Goal: Task Accomplishment & Management: Complete application form

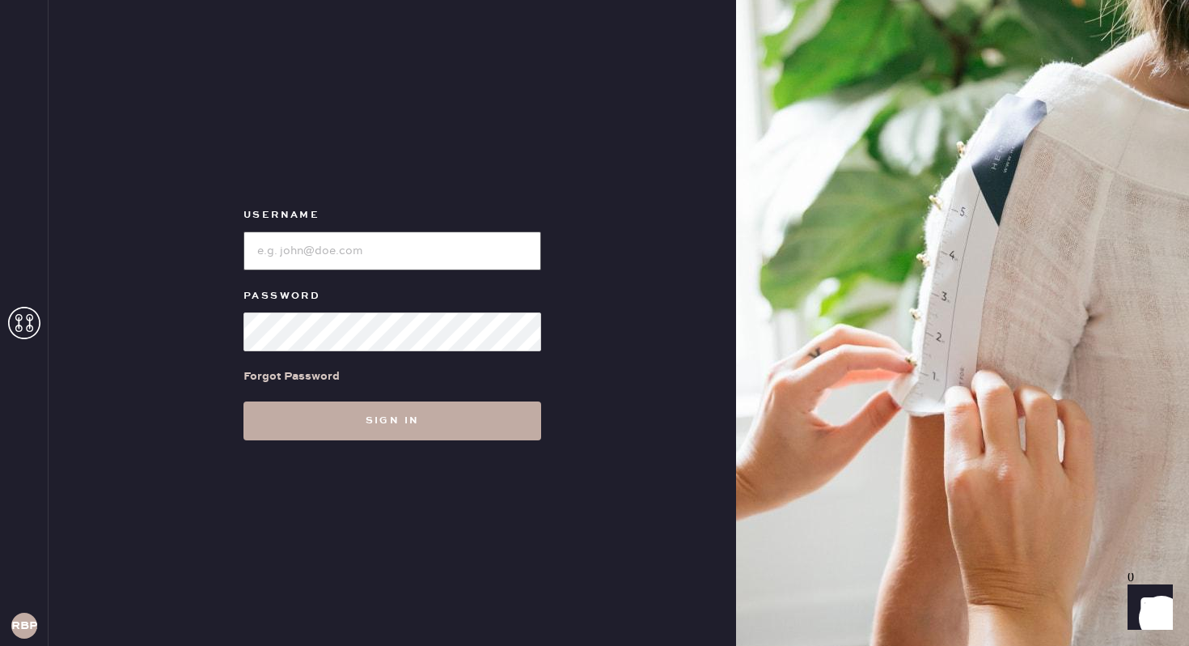
type input "reformationbroadwayplaza"
click at [374, 413] on button "Sign in" at bounding box center [393, 420] width 298 height 39
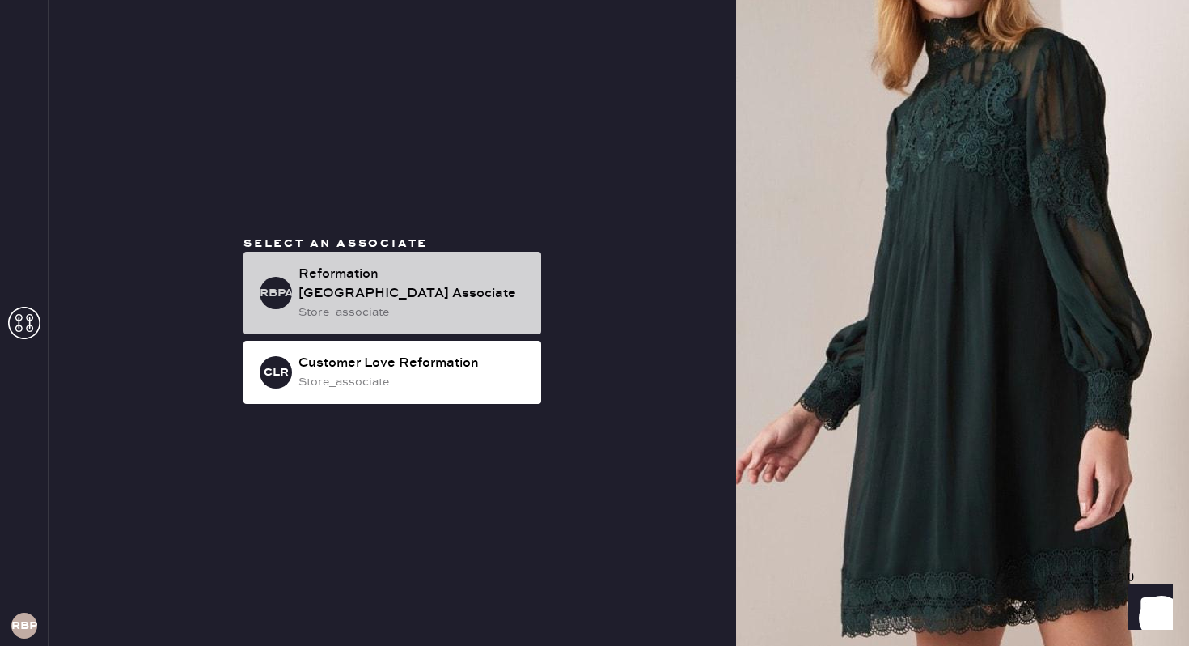
click at [482, 298] on div "Reformation [GEOGRAPHIC_DATA] Associate" at bounding box center [414, 284] width 230 height 39
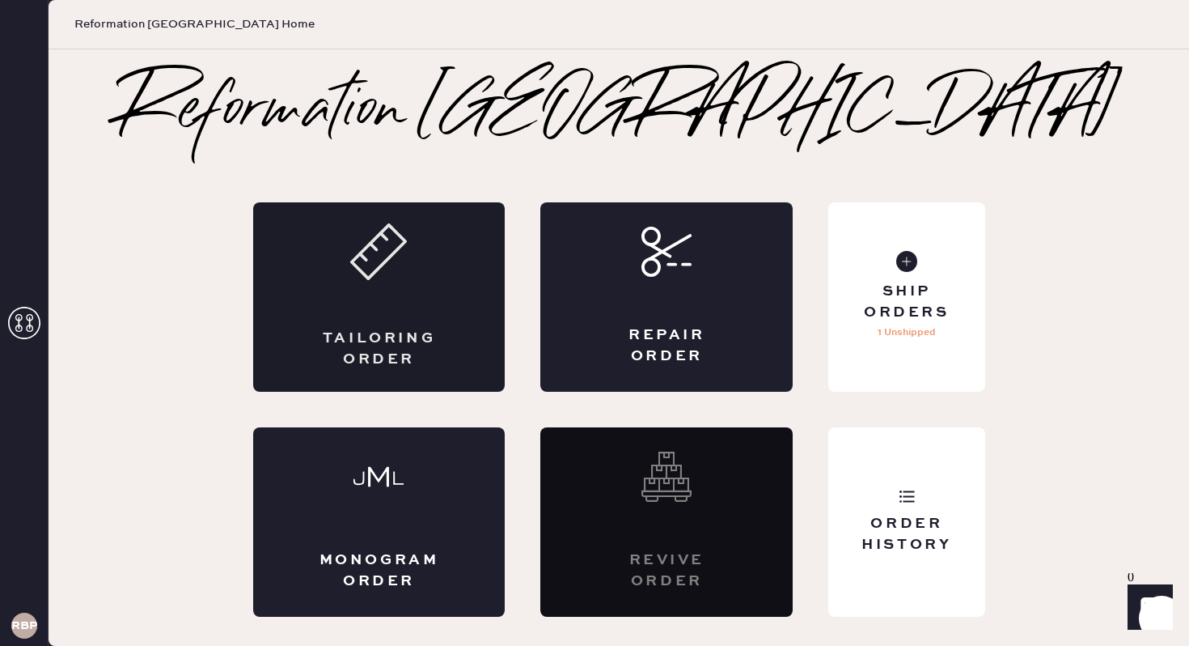
click at [360, 283] on div "Tailoring Order" at bounding box center [379, 296] width 252 height 189
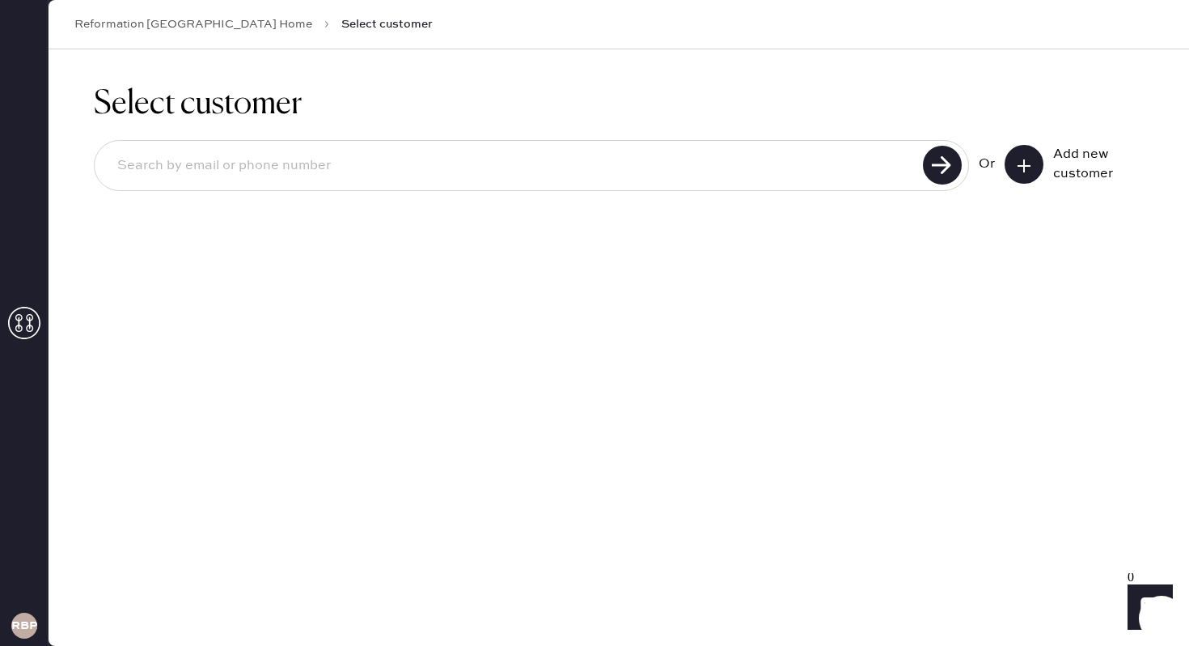
click at [1018, 158] on icon at bounding box center [1024, 166] width 16 height 16
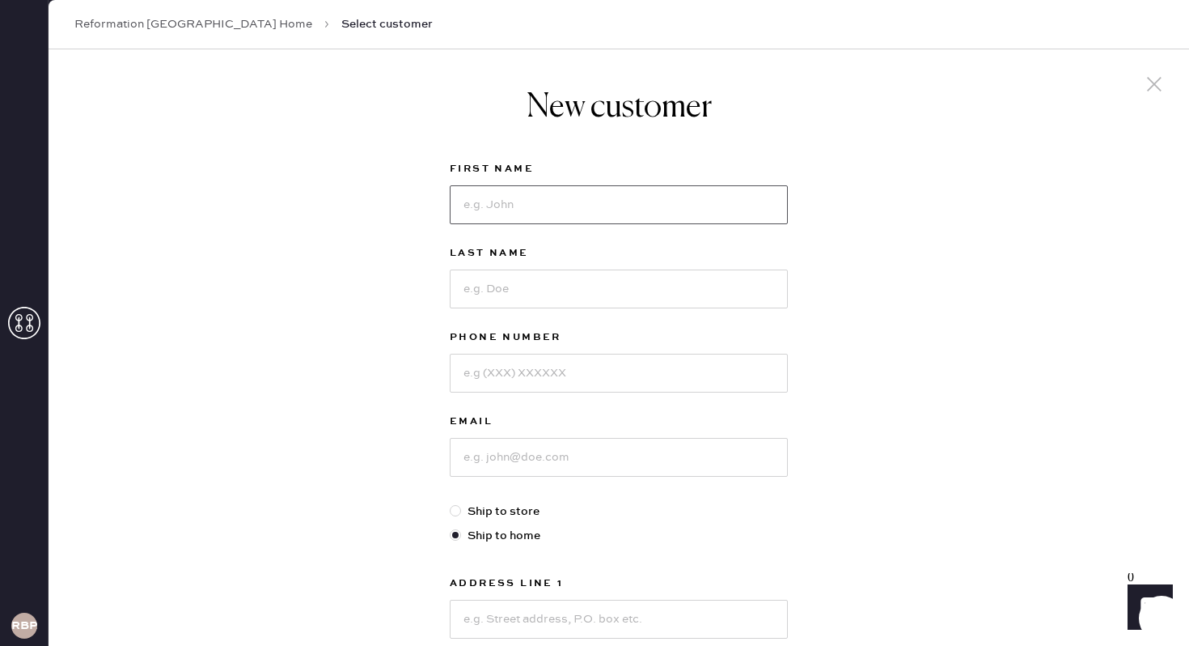
click at [672, 206] on input at bounding box center [619, 204] width 338 height 39
type input "huidan"
click at [620, 286] on input at bounding box center [619, 288] width 338 height 39
type input "sun"
click at [565, 370] on input at bounding box center [619, 373] width 338 height 39
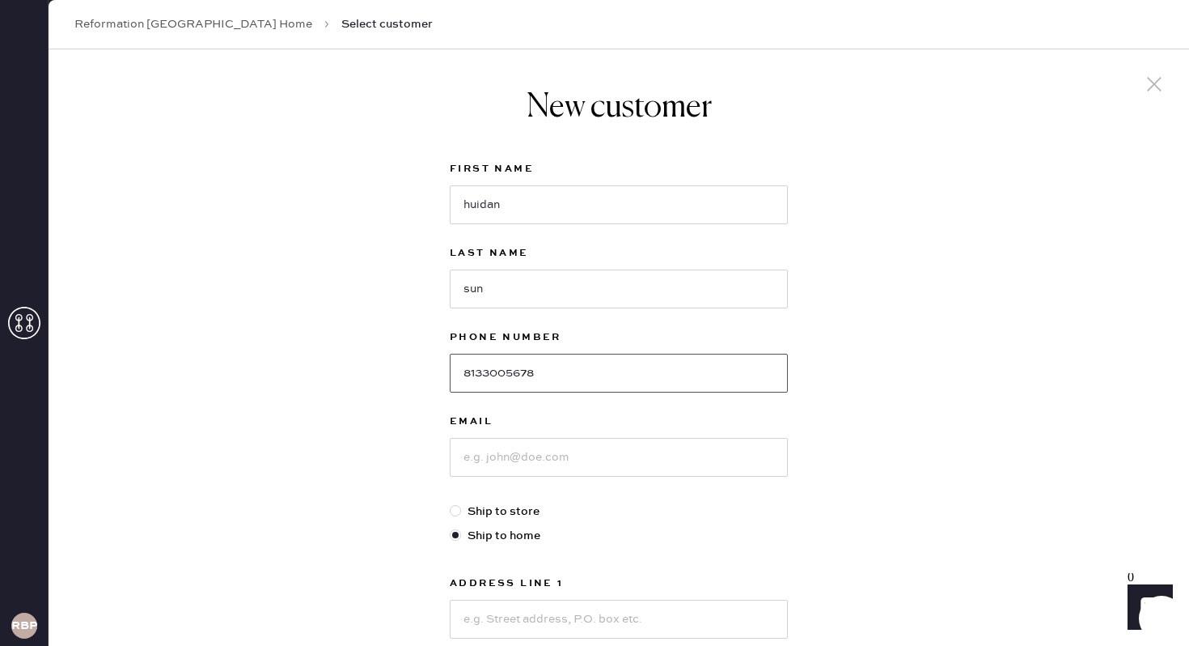
type input "8133005678"
click at [515, 456] on input at bounding box center [619, 457] width 338 height 39
type input "[EMAIL_ADDRESS][DOMAIN_NAME]"
click at [989, 337] on div "New customer First Name huidan Last Name sun Phone Number [PHONE_NUMBER] Email …" at bounding box center [619, 550] width 1141 height 1003
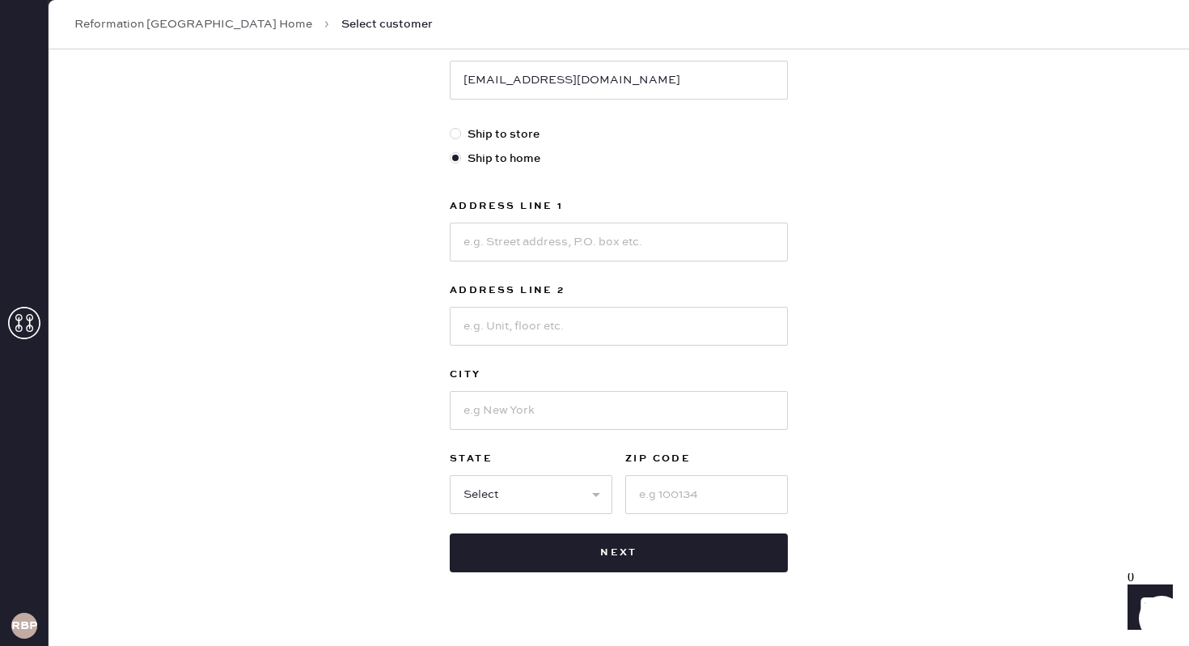
scroll to position [388, 0]
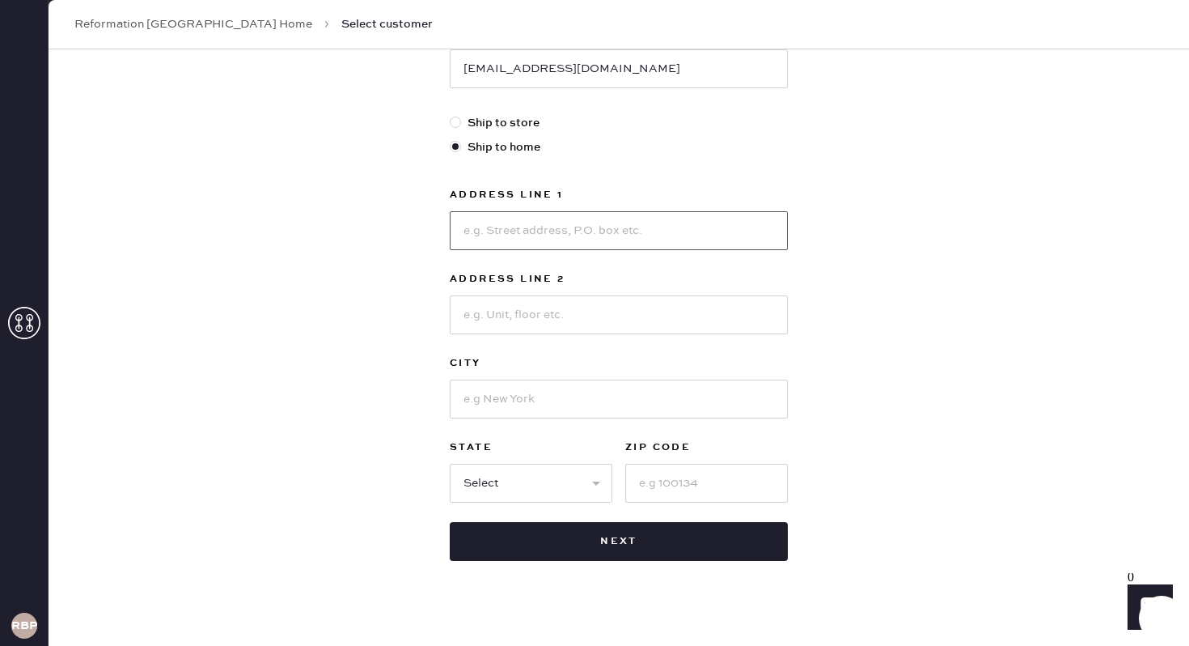
click at [651, 237] on input at bounding box center [619, 230] width 338 height 39
type input "[STREET_ADDRESS]"
click at [514, 408] on input at bounding box center [619, 398] width 338 height 39
type input "[GEOGRAPHIC_DATA]"
click at [731, 467] on input at bounding box center [706, 483] width 163 height 39
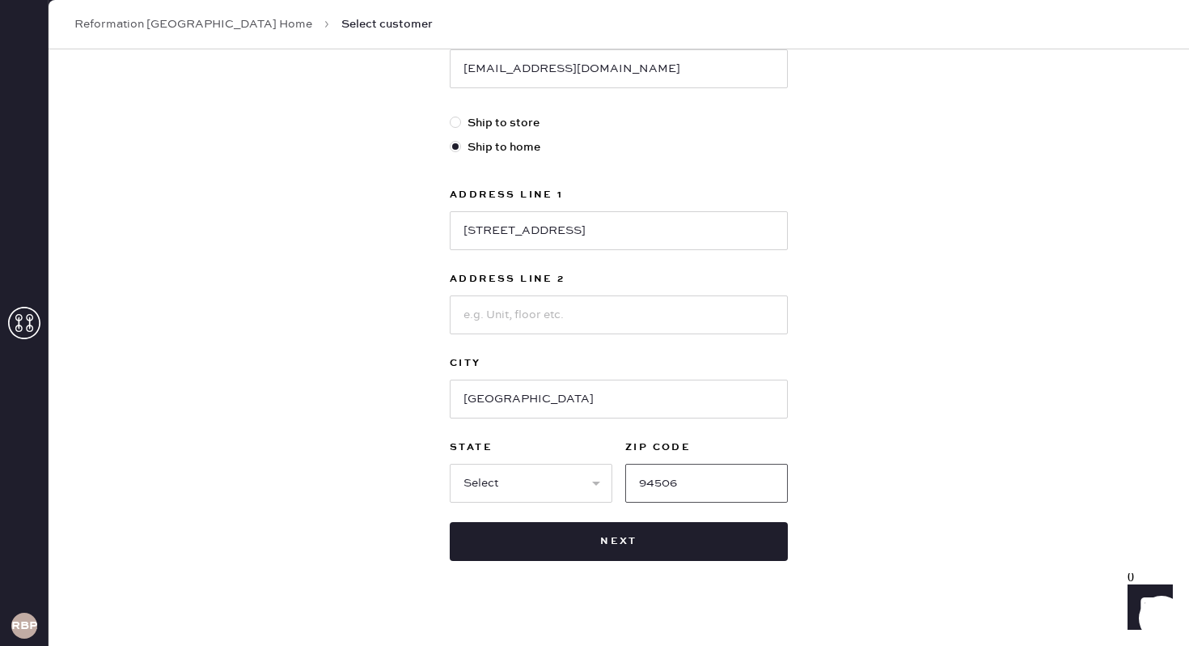
type input "94506"
click at [534, 491] on select "Select AK AL AR AZ CA CO CT [GEOGRAPHIC_DATA] DE FL [GEOGRAPHIC_DATA] HI [GEOGR…" at bounding box center [531, 483] width 163 height 39
select select "CA"
click at [952, 310] on div "New customer First Name huidan Last Name sun Phone Number [PHONE_NUMBER] Email …" at bounding box center [619, 162] width 1141 height 1003
click at [938, 307] on div "New customer First Name huidan Last Name sun Phone Number [PHONE_NUMBER] Email …" at bounding box center [619, 162] width 1141 height 1003
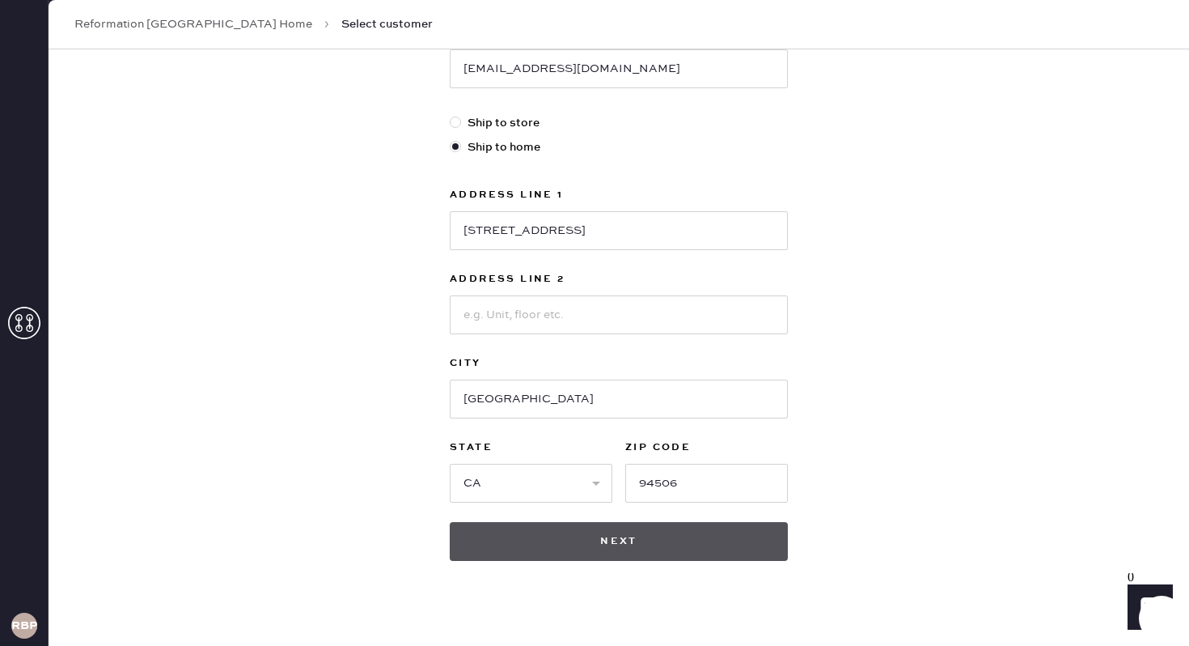
click at [656, 532] on button "Next" at bounding box center [619, 541] width 338 height 39
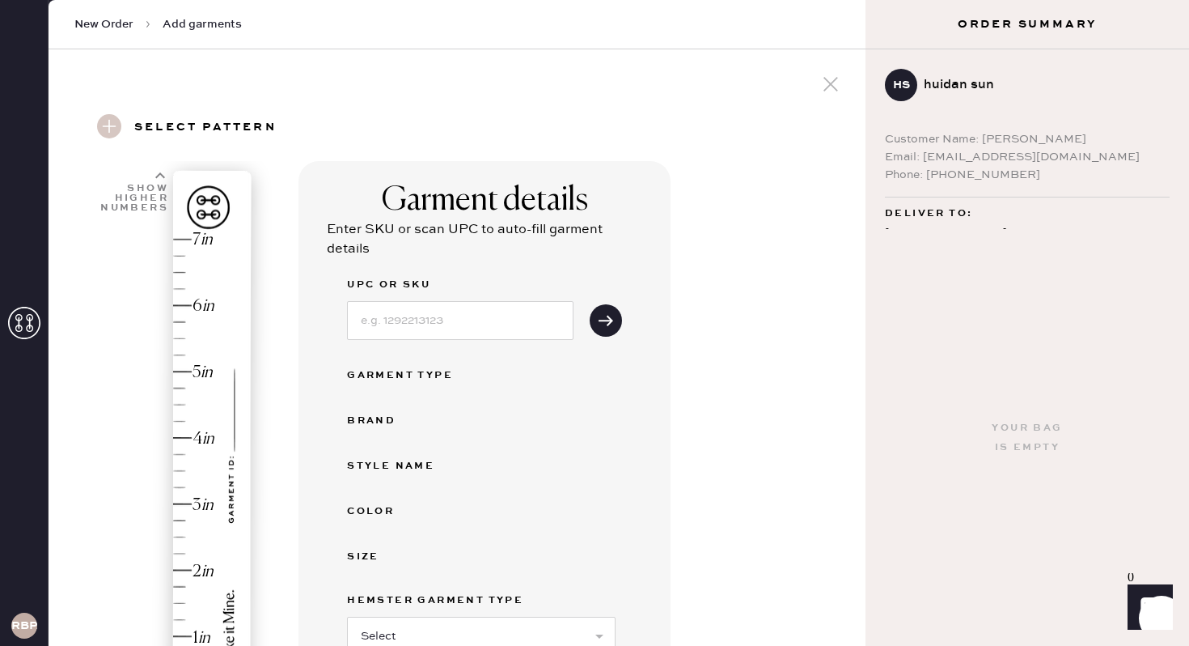
drag, startPoint x: 714, startPoint y: 265, endPoint x: 714, endPoint y: 253, distance: 12.1
click at [714, 265] on div "Garment details Enter SKU or scan UPC to auto-fill garment details UPC or SKU G…" at bounding box center [576, 571] width 554 height 820
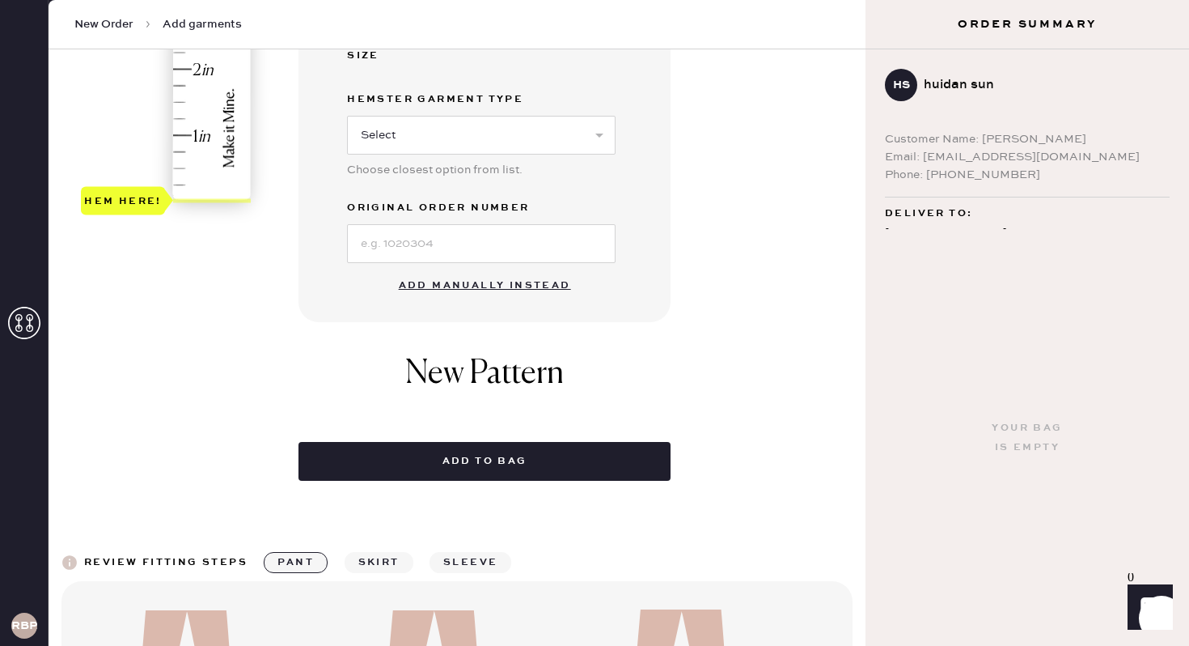
scroll to position [518, 0]
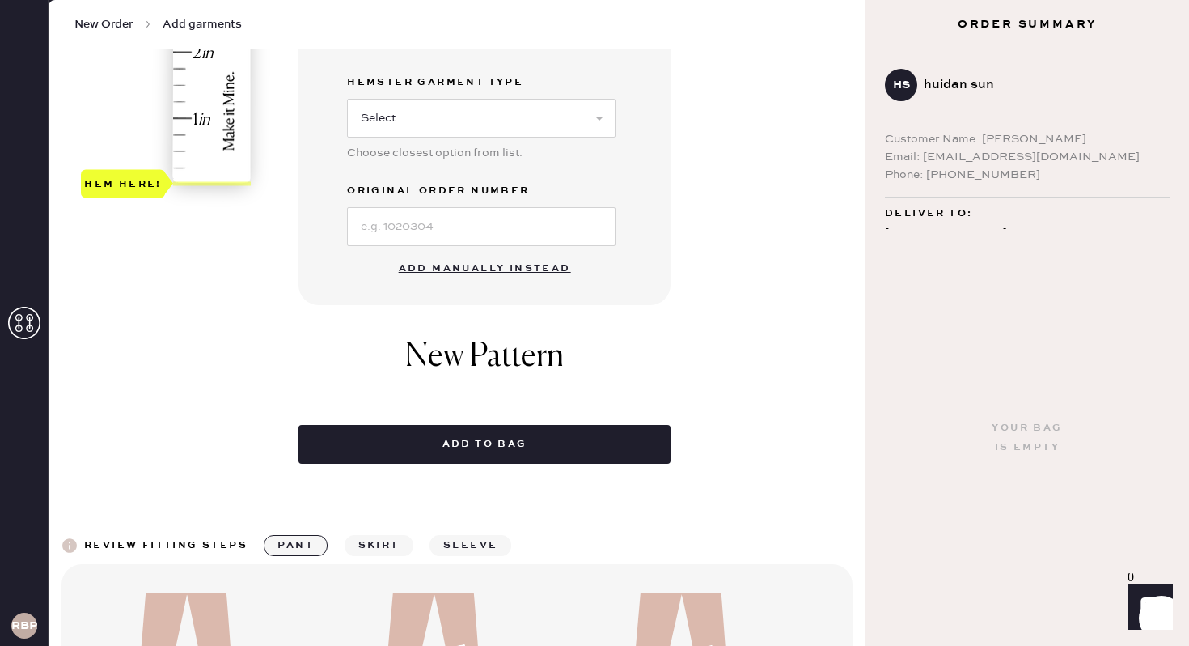
click at [503, 269] on button "Add manually instead" at bounding box center [485, 268] width 192 height 32
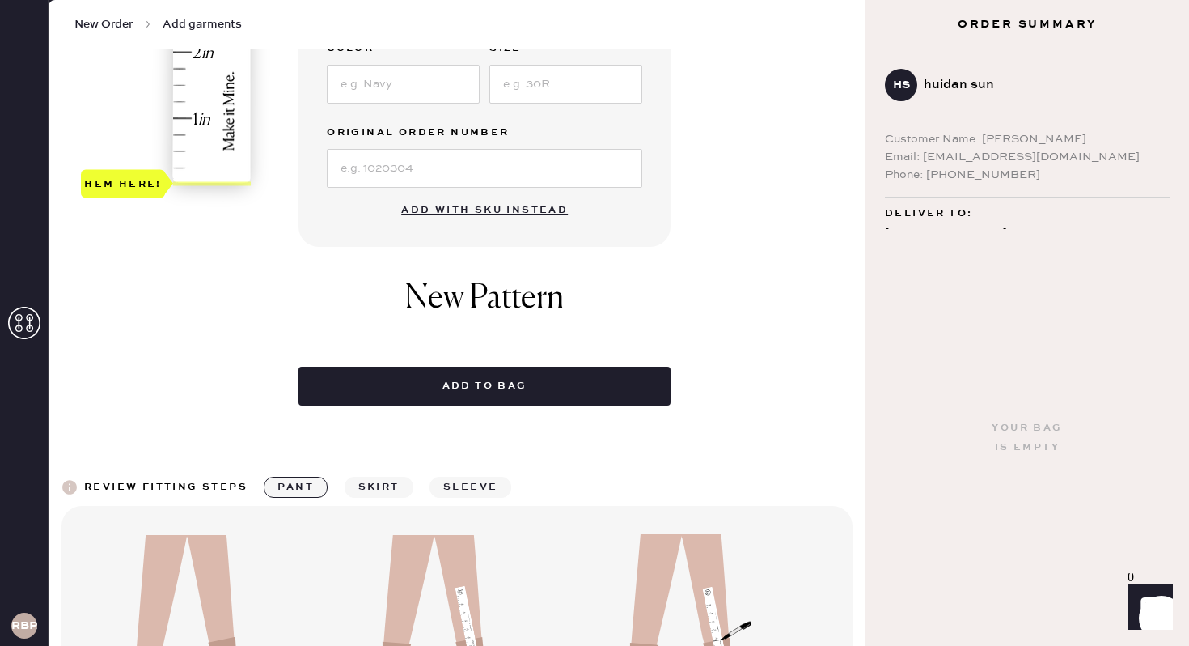
click at [753, 227] on div "Garment details Garment Type Select Basic Skirt Jeans Leggings Pants Shorts Bas…" at bounding box center [576, 24] width 554 height 762
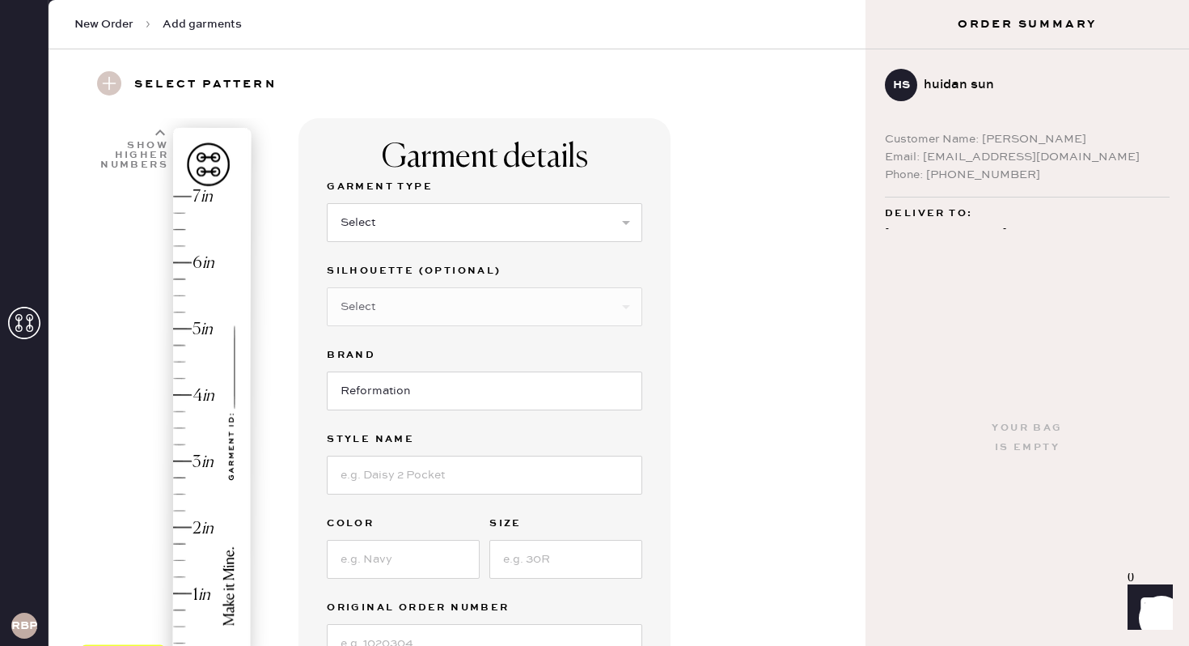
scroll to position [0, 0]
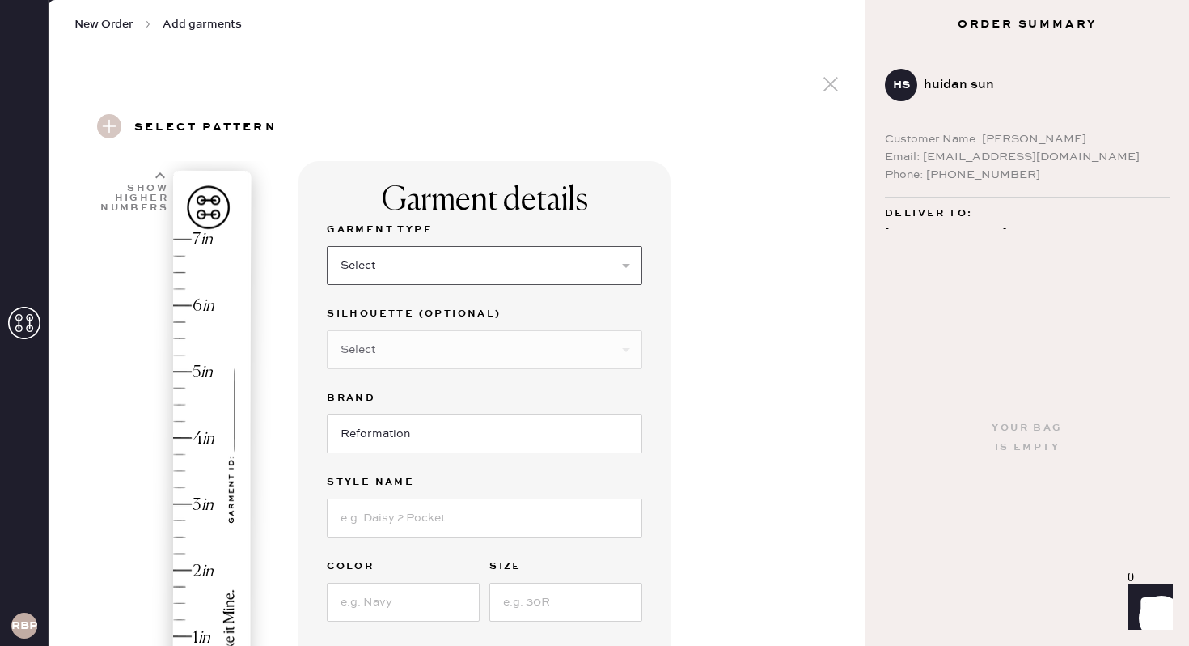
click at [545, 263] on select "Select Basic Skirt Jeans Leggings Pants Shorts Basic Sleeved Dress Basic Sleeve…" at bounding box center [485, 265] width 316 height 39
select select "7"
click at [826, 336] on div "Garment details Garment Type Select Basic Skirt Jeans Leggings Pants Shorts Bas…" at bounding box center [576, 585] width 554 height 848
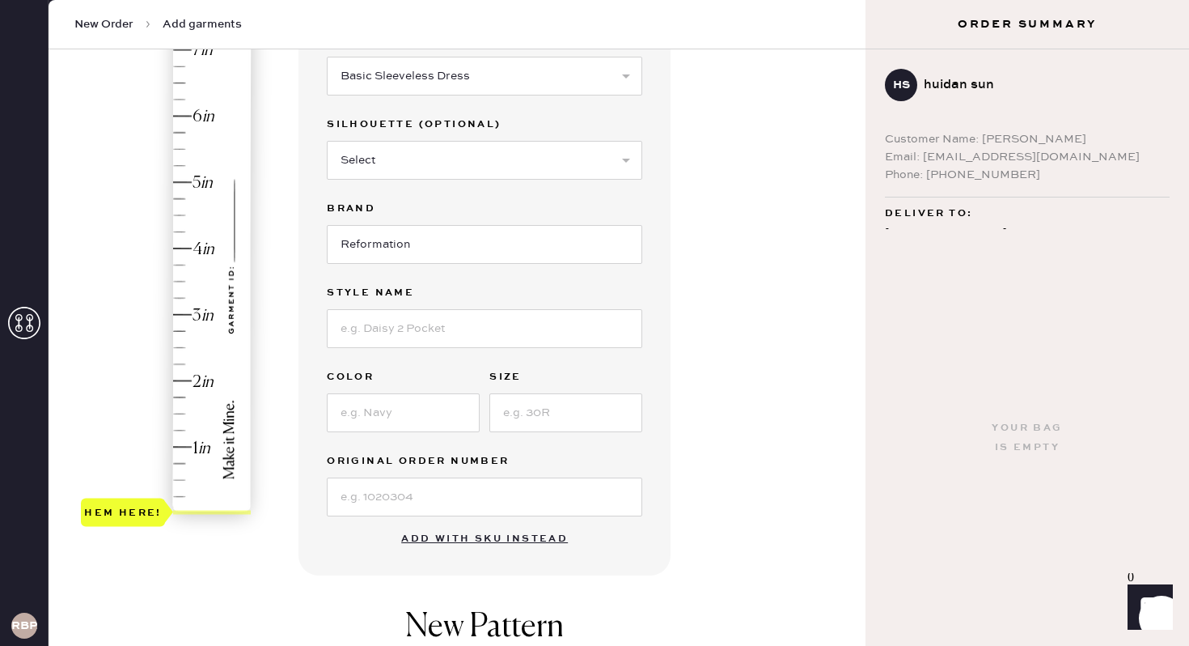
scroll to position [259, 0]
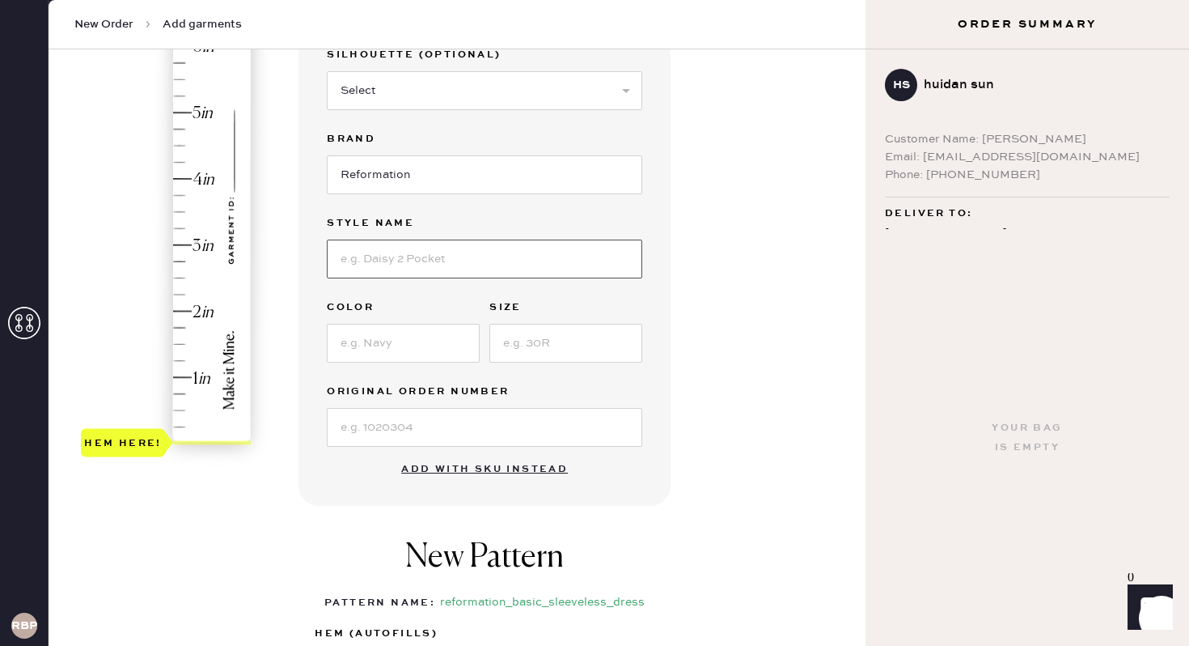
click at [562, 273] on input at bounding box center [485, 259] width 316 height 39
type input "[PERSON_NAME] dress"
click at [430, 344] on input at bounding box center [403, 343] width 153 height 39
type input "navy"
click at [614, 350] on input at bounding box center [566, 343] width 153 height 39
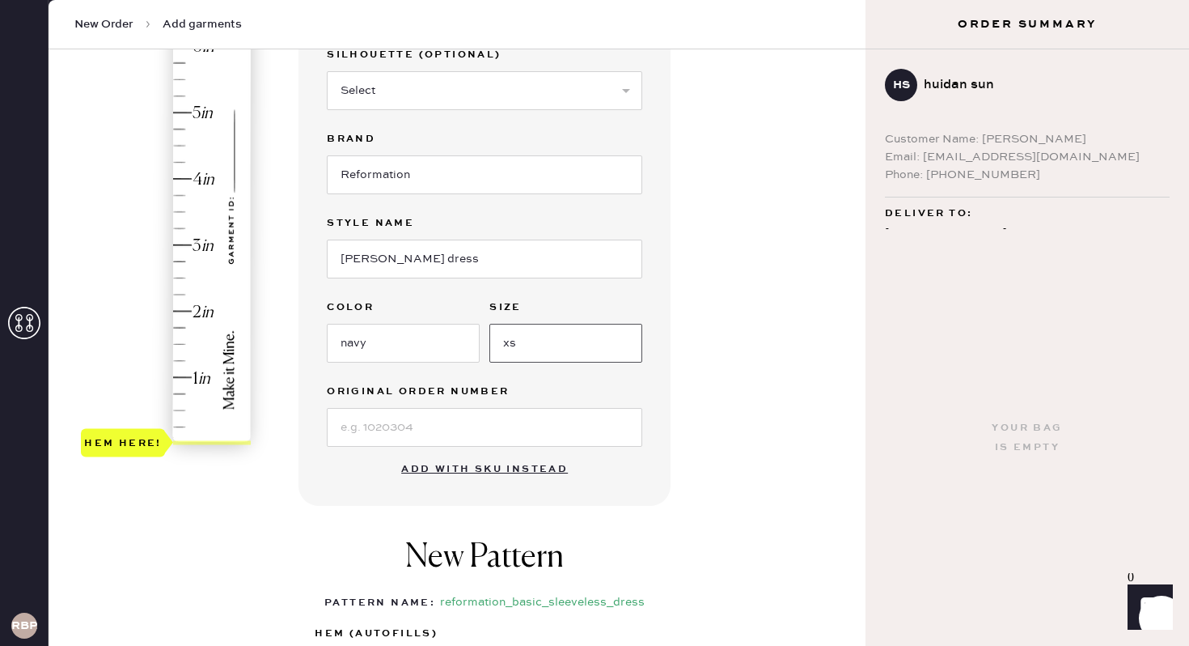
type input "xs"
click at [774, 273] on div "Garment details Garment Type Select Basic Skirt Jeans Leggings Pants Shorts Bas…" at bounding box center [576, 361] width 554 height 919
type input "4.25"
click at [176, 163] on div "Hem here!" at bounding box center [167, 211] width 172 height 477
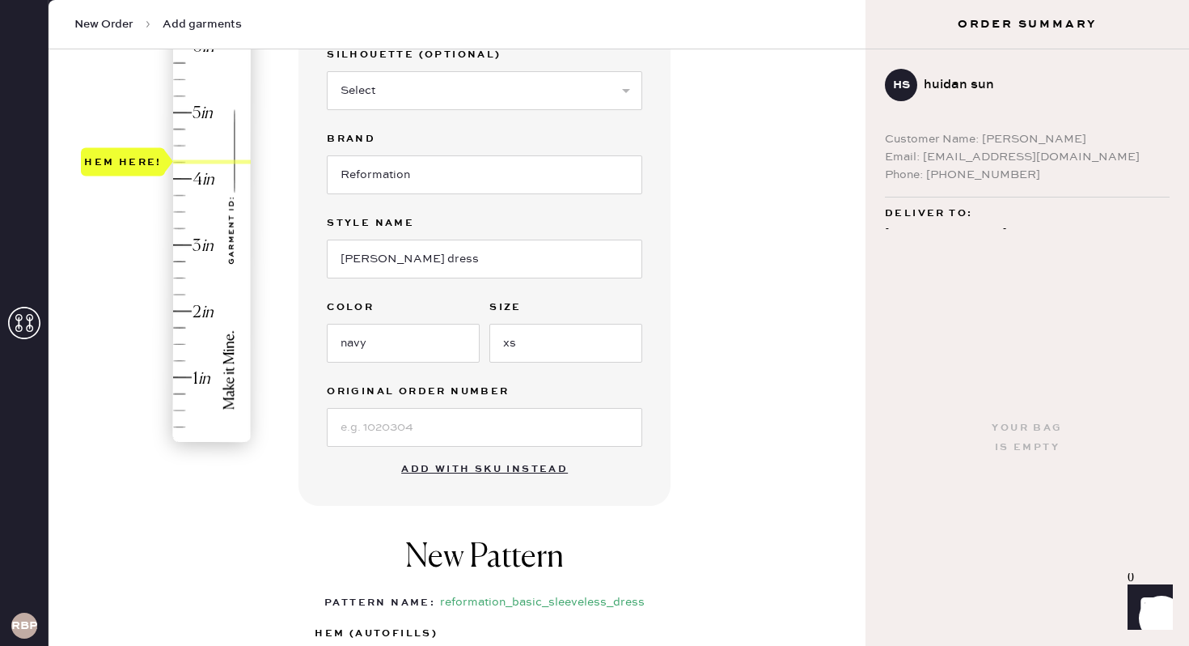
click at [832, 256] on div "Garment details Garment Type Select Basic Skirt Jeans Leggings Pants Shorts Bas…" at bounding box center [576, 361] width 554 height 919
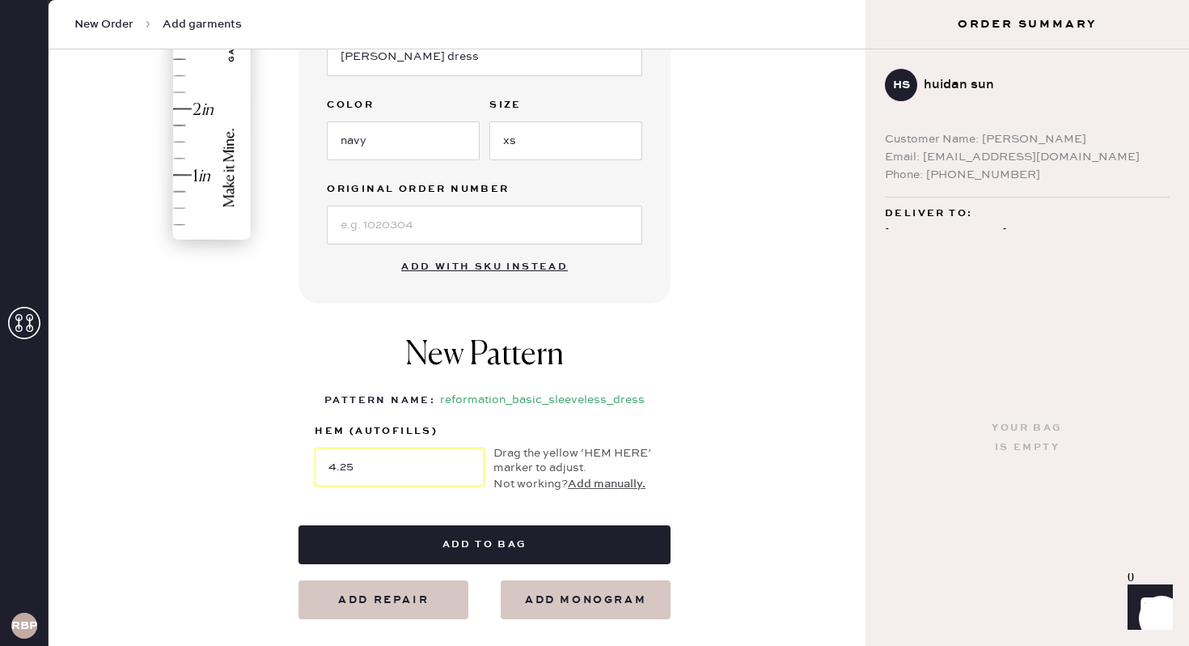
scroll to position [518, 0]
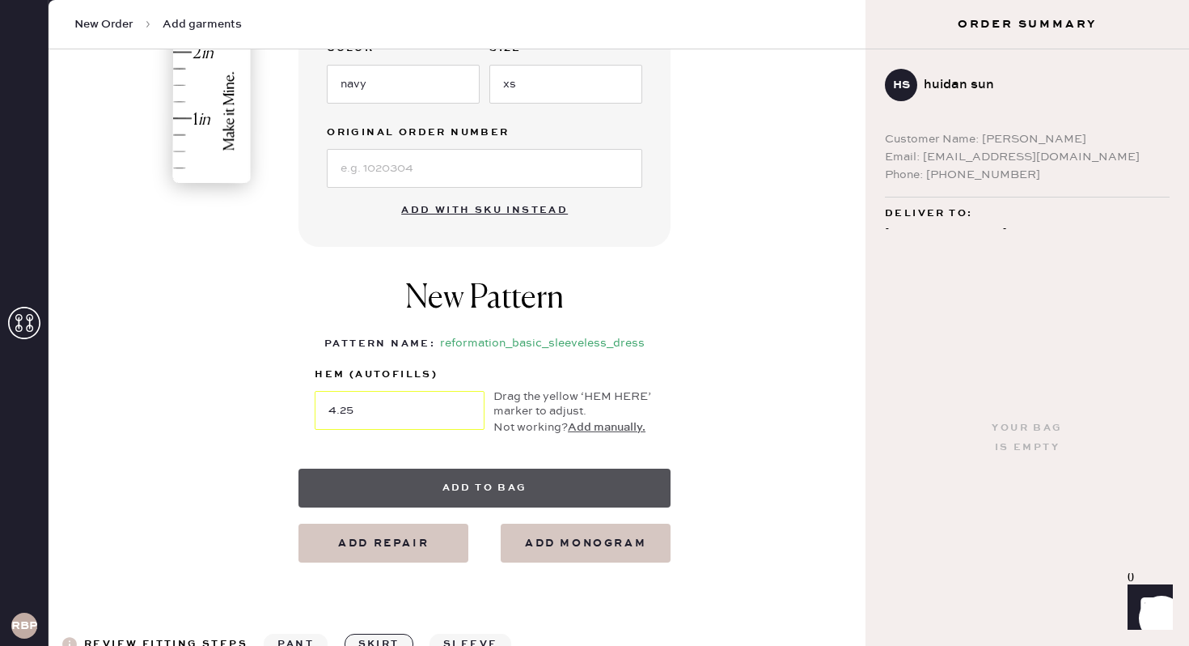
click at [557, 494] on button "Add to bag" at bounding box center [485, 487] width 372 height 39
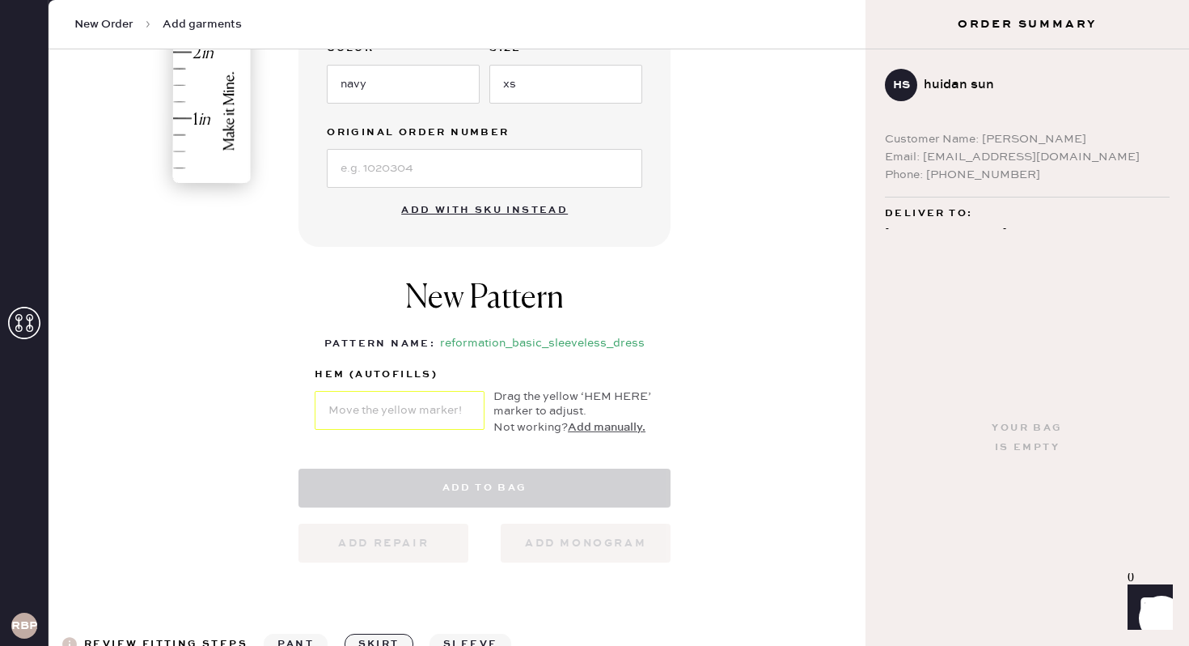
select select "7"
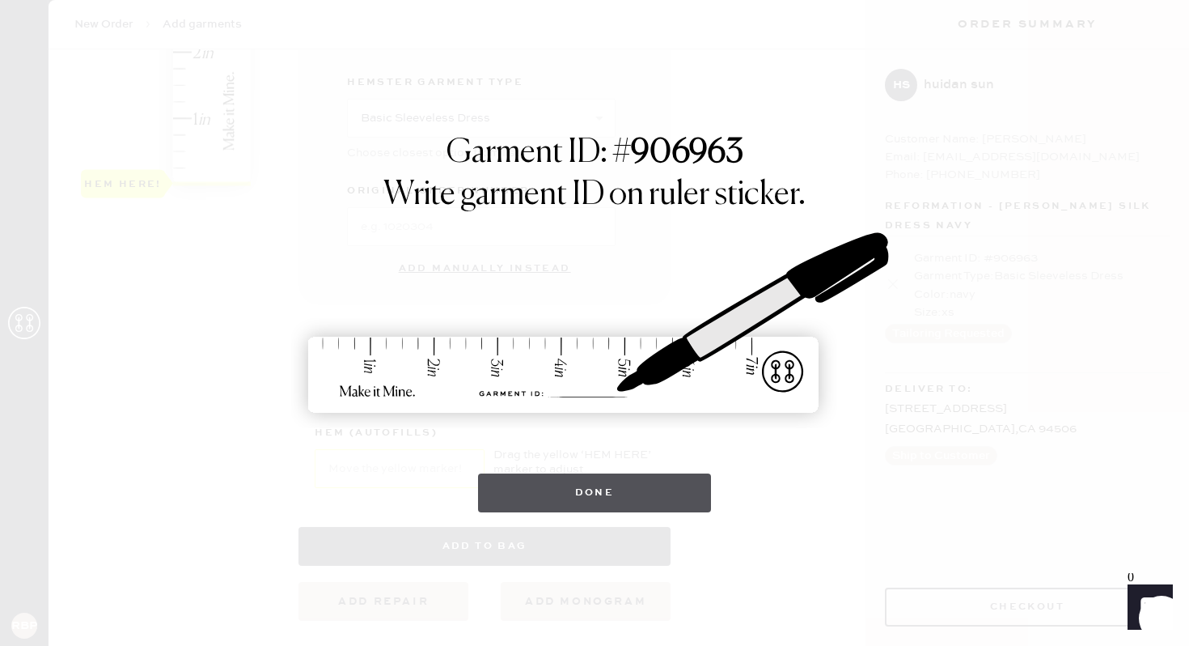
click at [557, 494] on button "Done" at bounding box center [595, 492] width 234 height 39
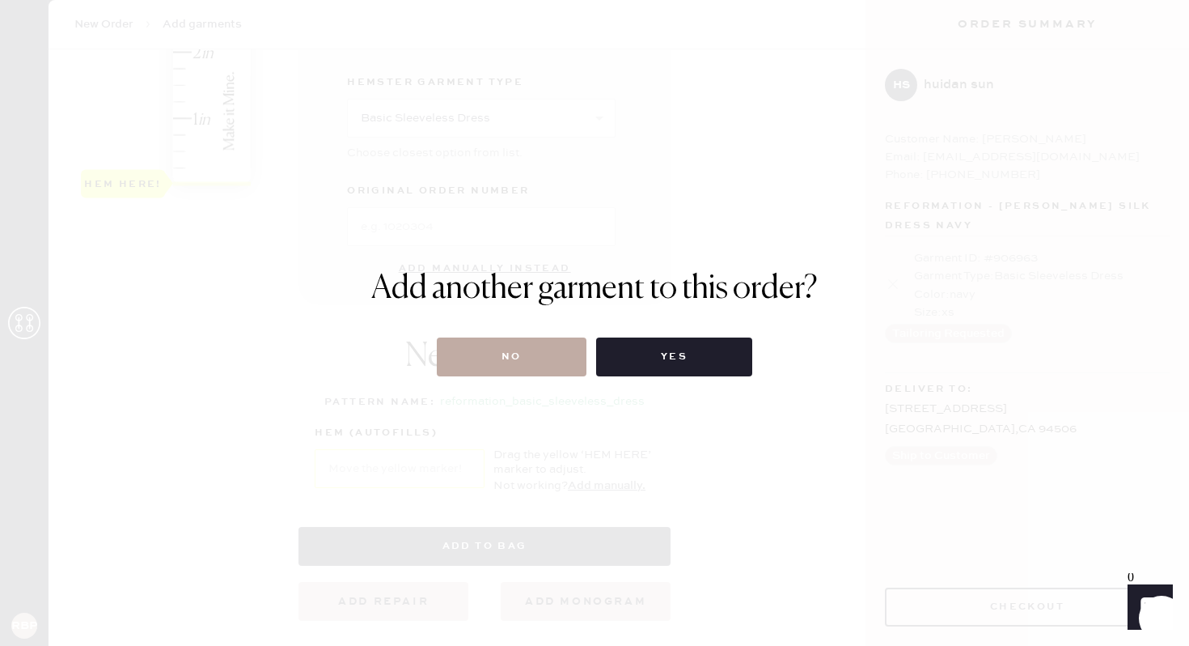
click at [536, 340] on button "No" at bounding box center [512, 356] width 150 height 39
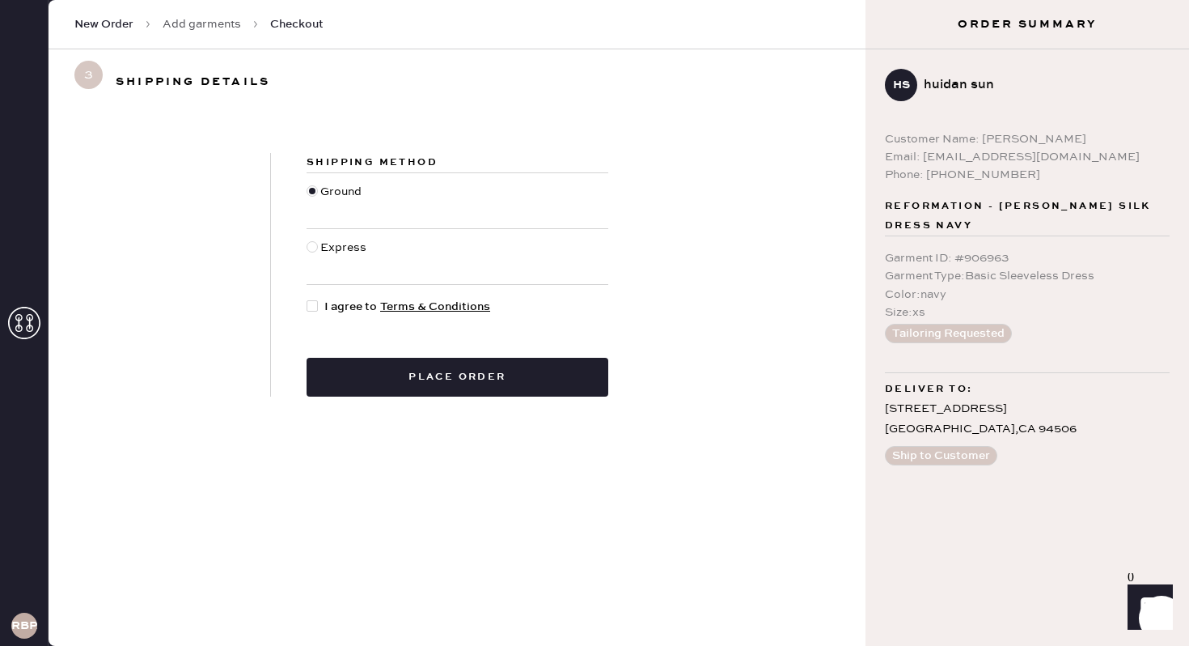
click at [308, 311] on div at bounding box center [312, 305] width 11 height 11
click at [307, 299] on input "I agree to Terms & Conditions" at bounding box center [307, 298] width 1 height 1
checkbox input "true"
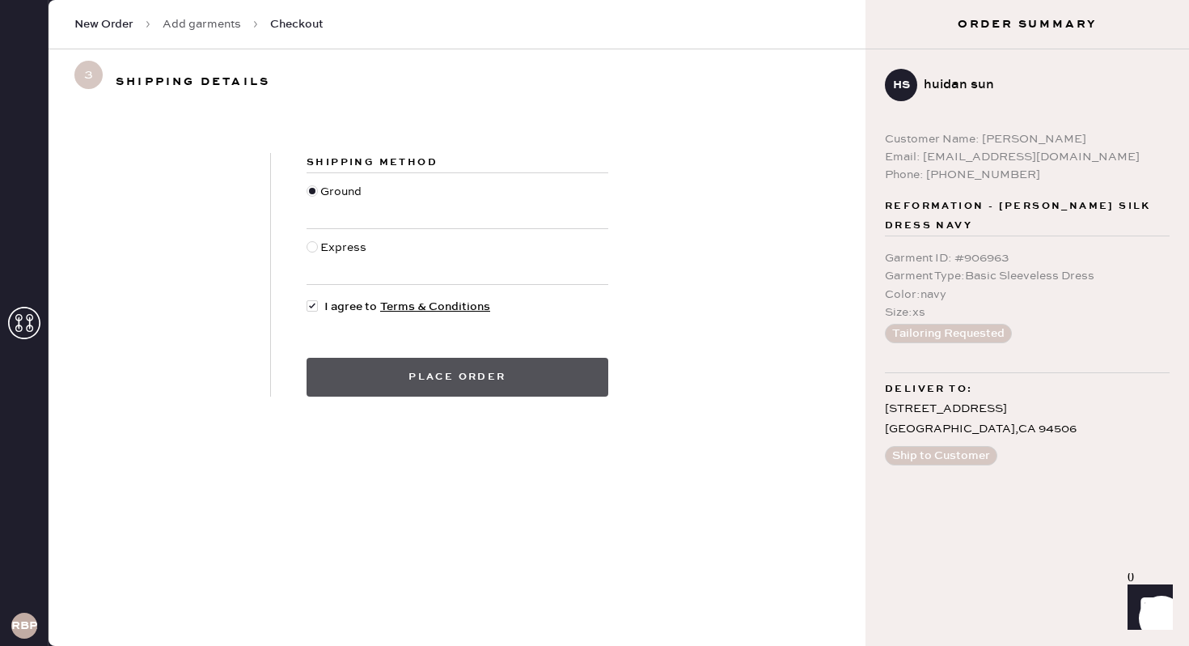
click at [341, 375] on button "Place order" at bounding box center [458, 377] width 302 height 39
